Goal: Transaction & Acquisition: Subscribe to service/newsletter

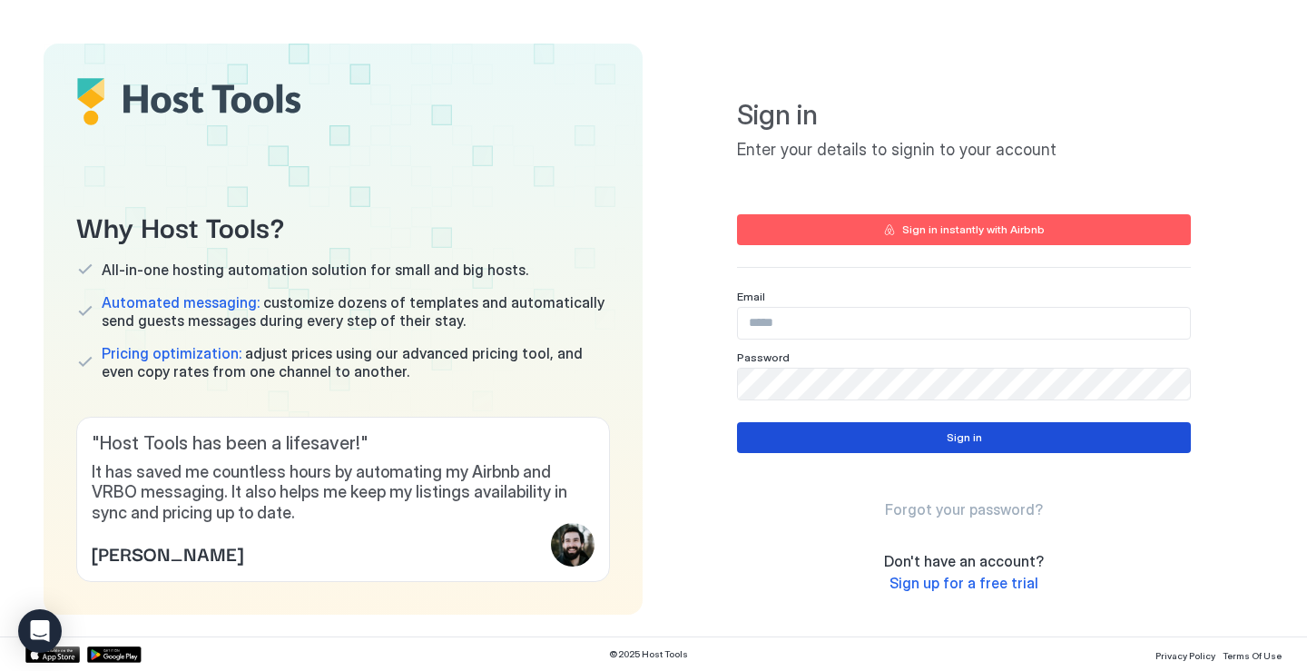
type input "**********"
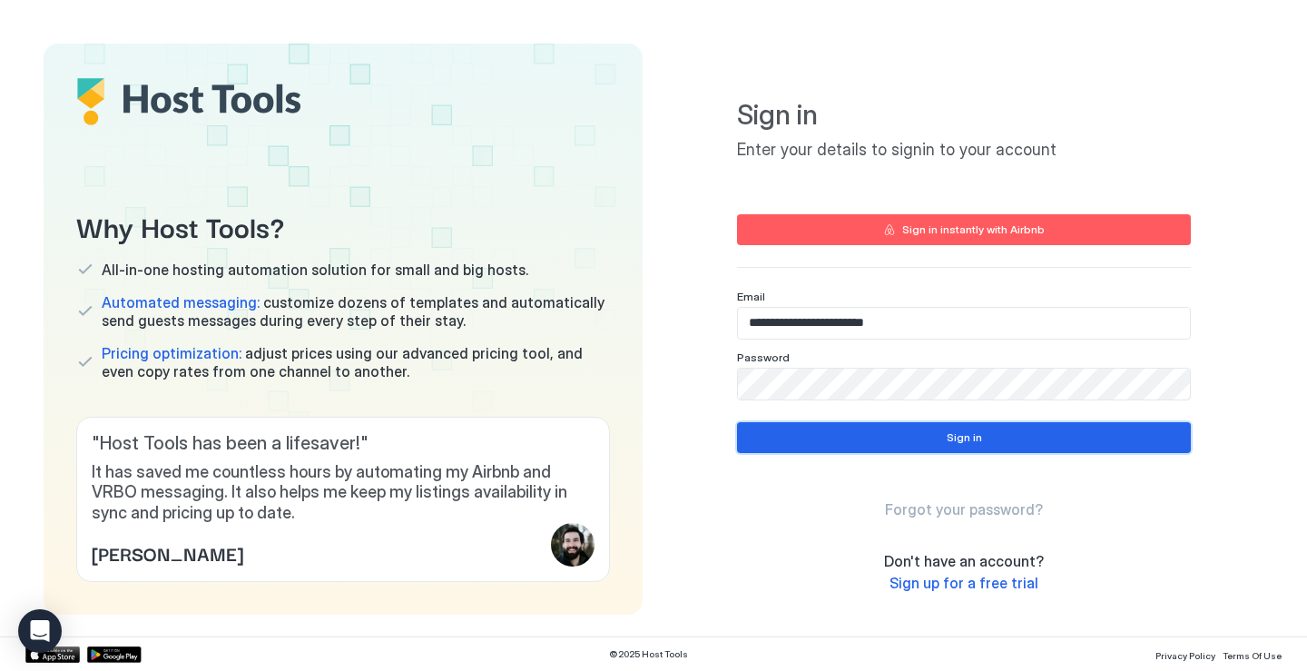
click at [983, 432] on button "Sign in" at bounding box center [964, 437] width 454 height 31
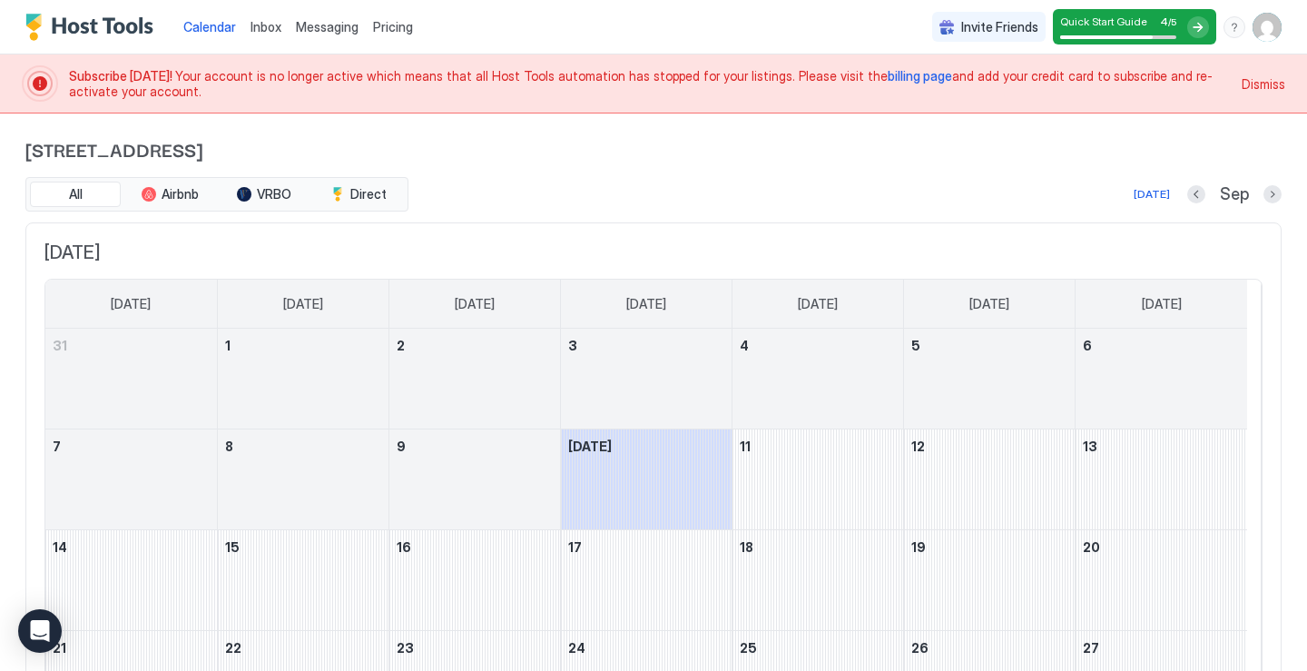
click at [888, 82] on span "billing page" at bounding box center [920, 75] width 64 height 15
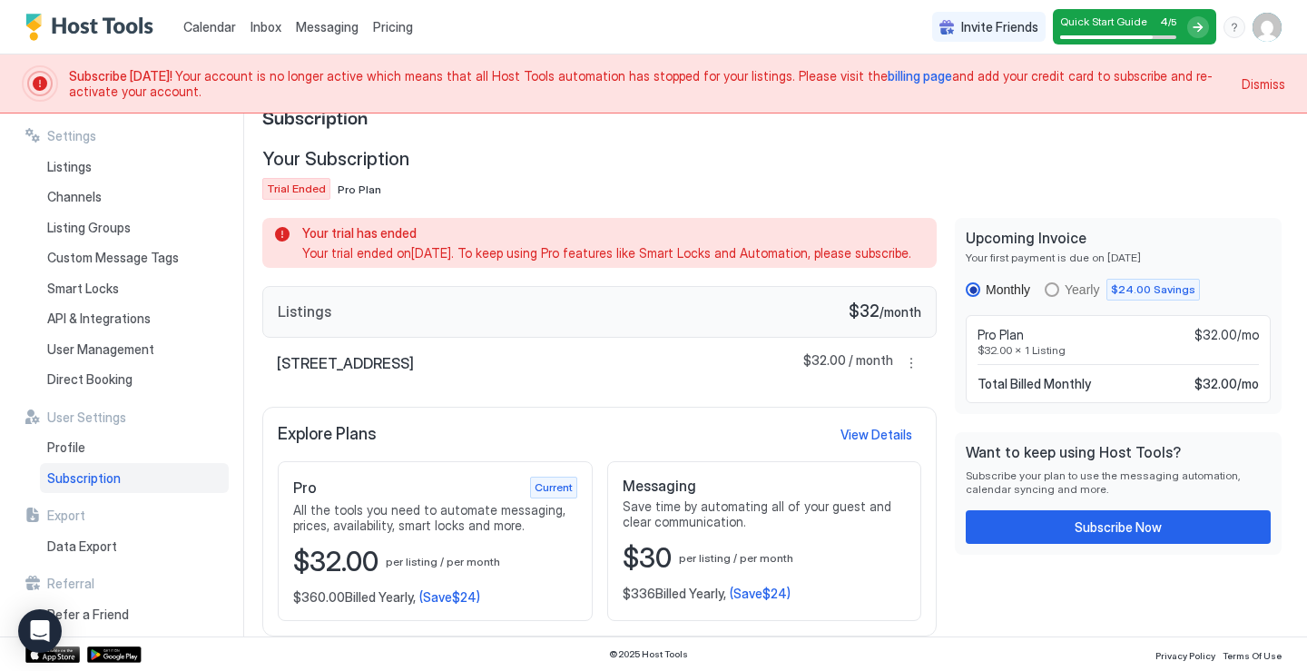
scroll to position [67, 0]
click at [1099, 517] on div "Subscribe Now" at bounding box center [1118, 526] width 87 height 19
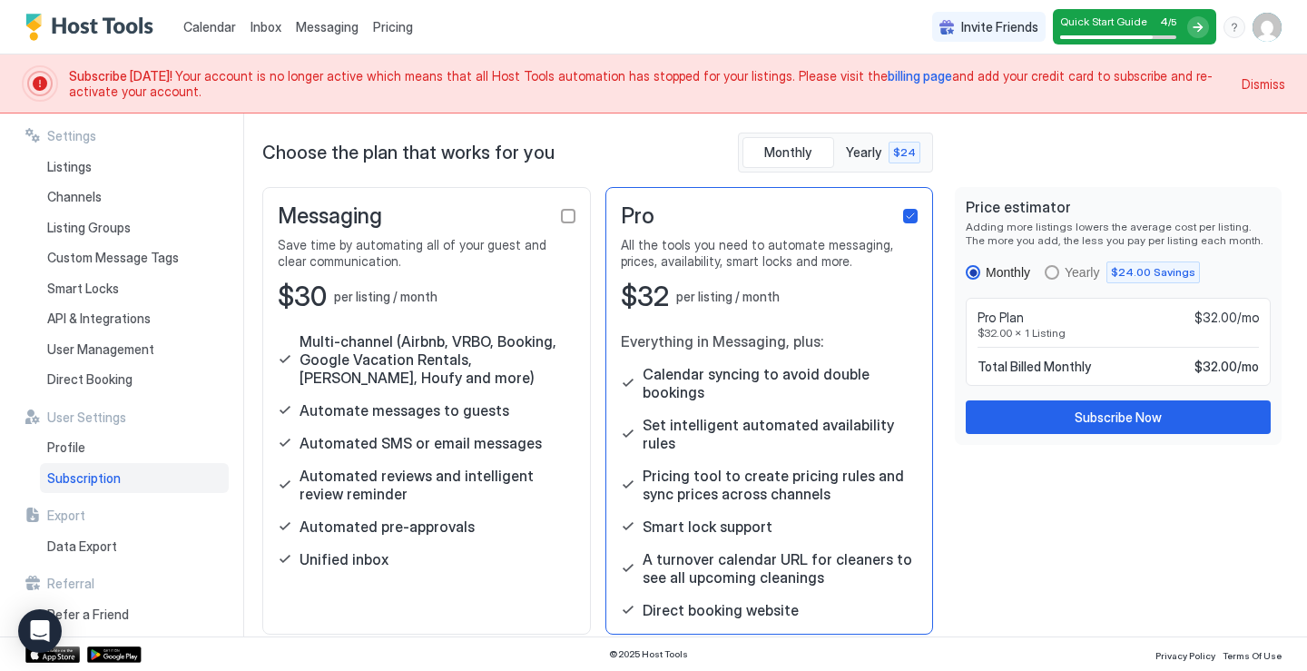
scroll to position [69, 0]
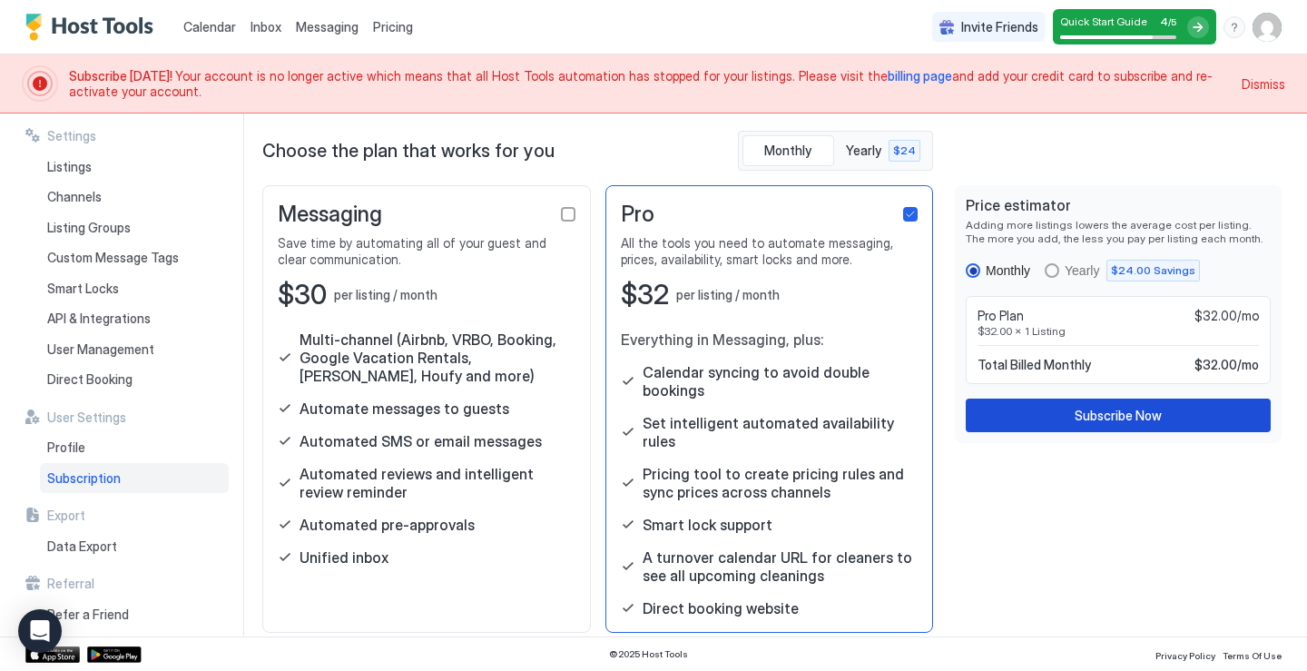
click at [1157, 410] on button "Subscribe Now" at bounding box center [1118, 415] width 305 height 34
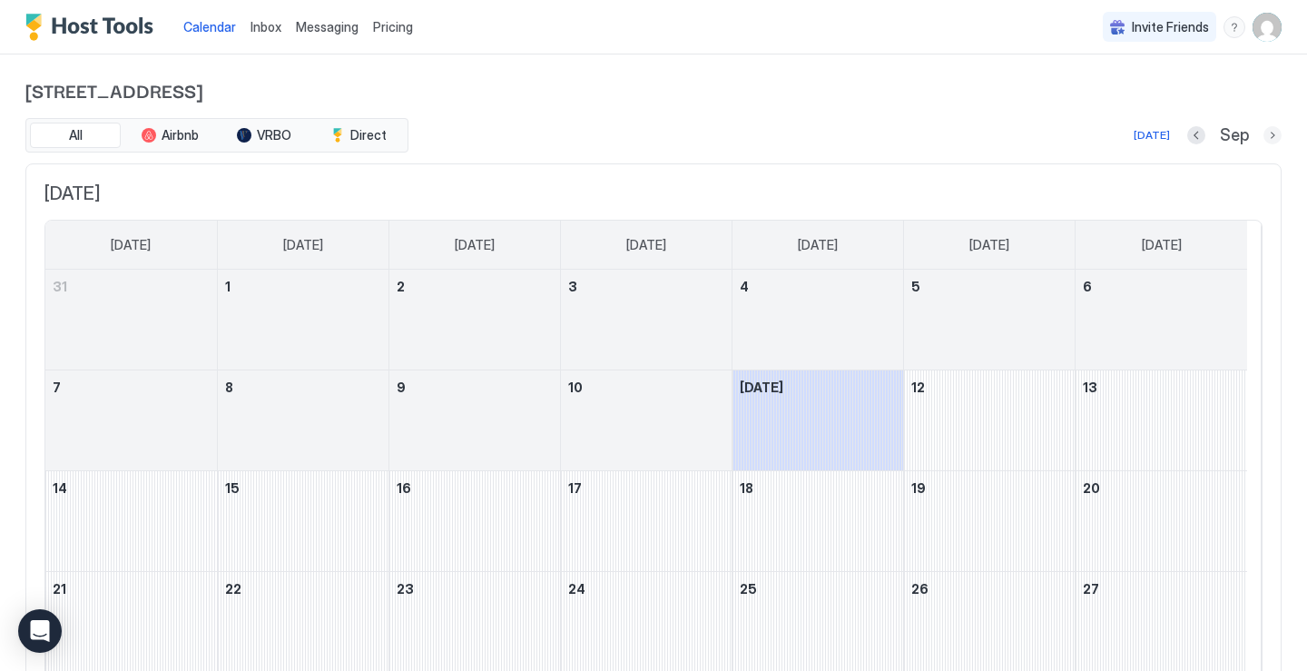
click at [1264, 139] on button "Next month" at bounding box center [1272, 135] width 18 height 18
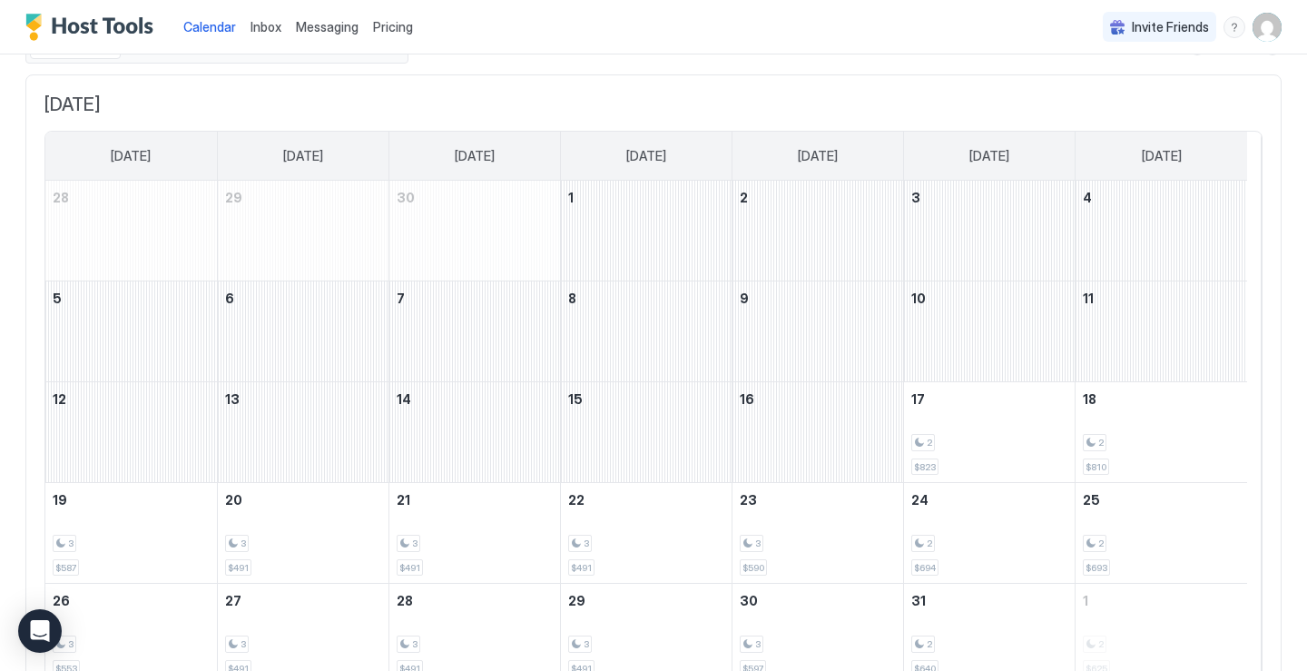
scroll to position [55, 0]
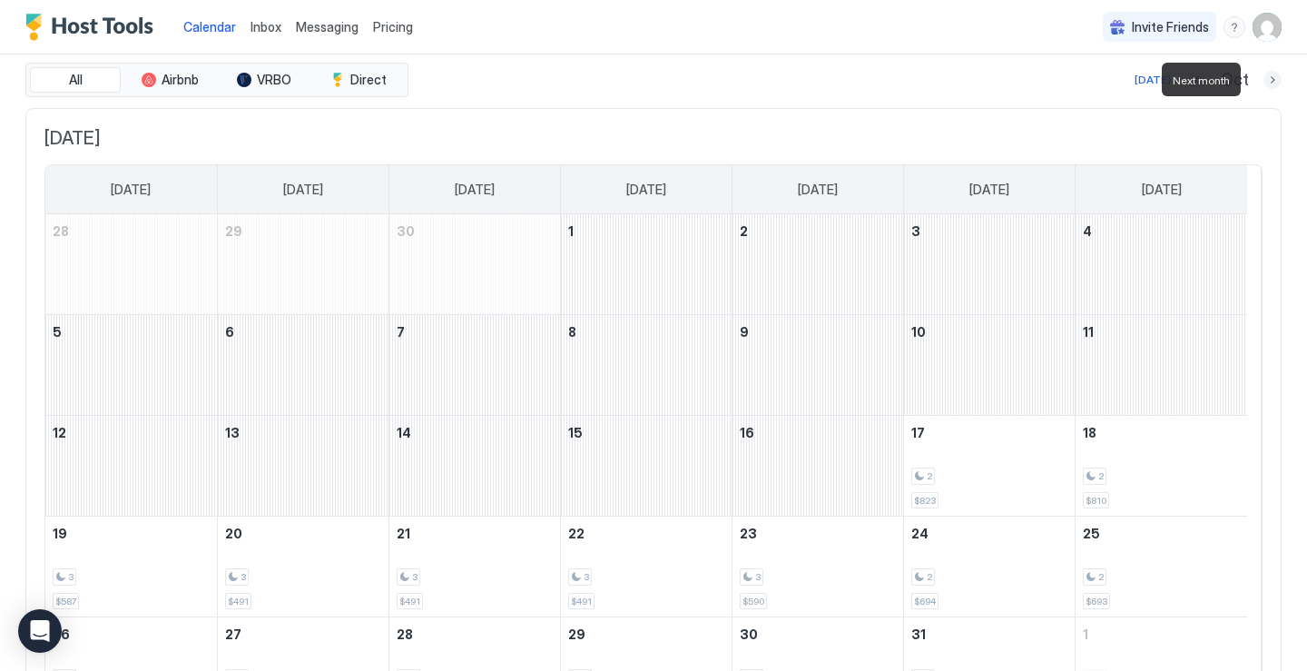
click at [1263, 75] on button "Next month" at bounding box center [1272, 80] width 18 height 18
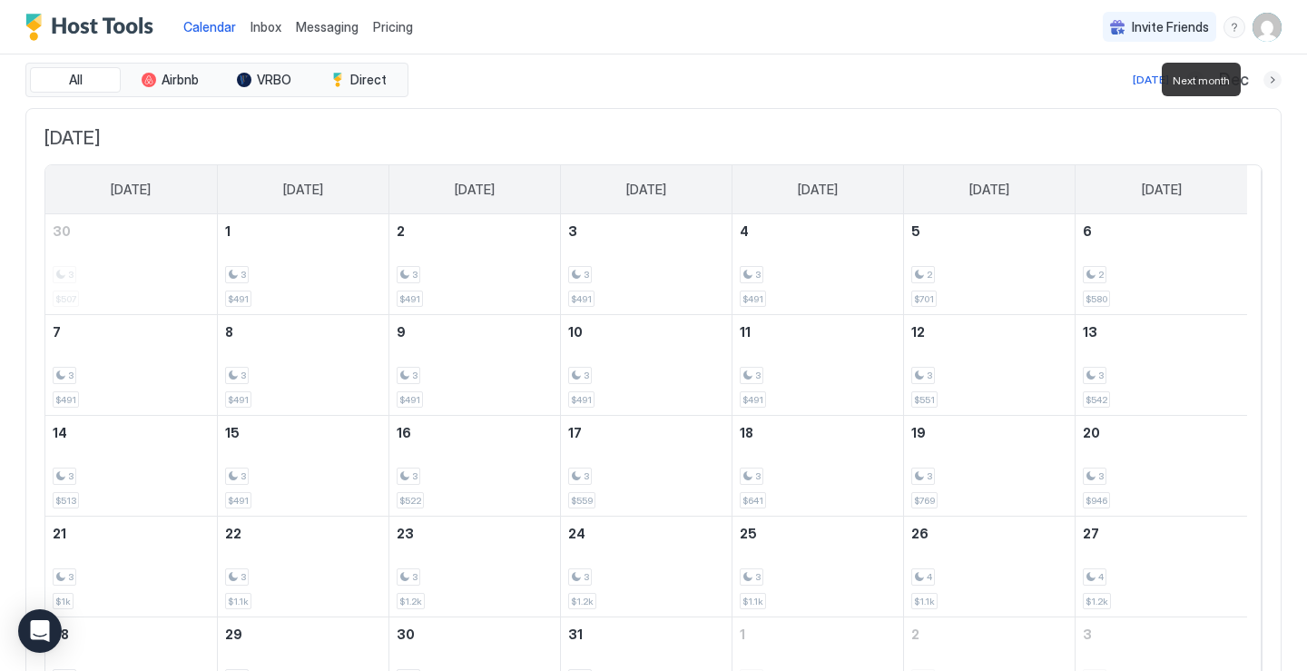
click at [1263, 75] on button "Next month" at bounding box center [1272, 80] width 18 height 18
click at [1189, 80] on button "Previous month" at bounding box center [1198, 80] width 18 height 18
click at [1186, 80] on button "Previous month" at bounding box center [1195, 80] width 18 height 18
